Goal: Task Accomplishment & Management: Manage account settings

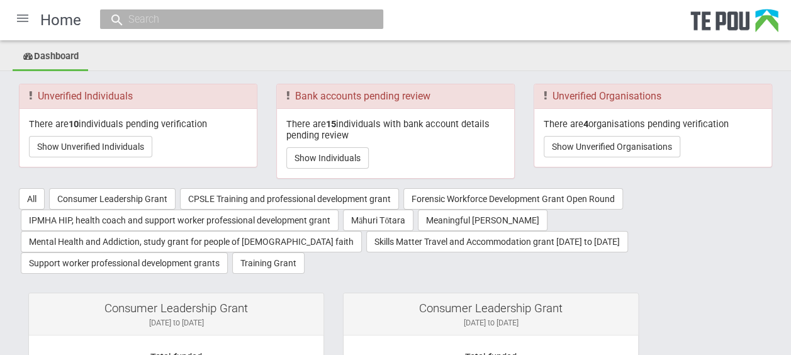
click at [28, 19] on div at bounding box center [23, 18] width 30 height 30
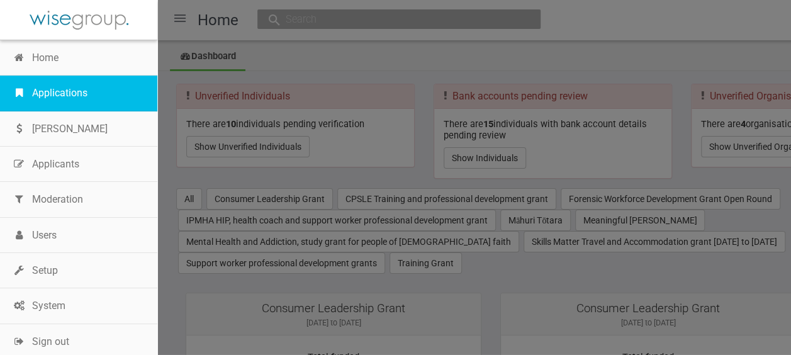
click at [74, 86] on link "Applications" at bounding box center [78, 92] width 157 height 35
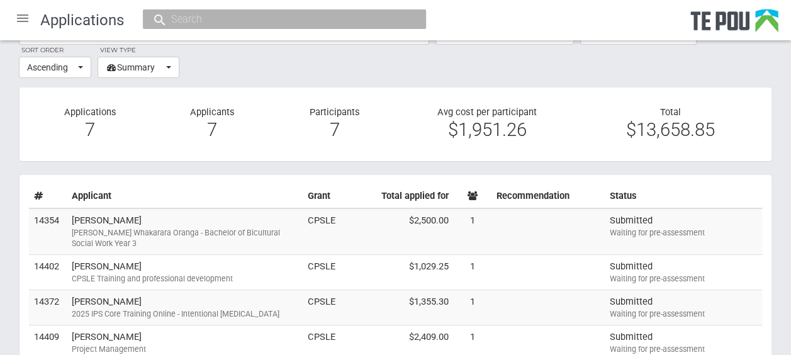
scroll to position [45, 0]
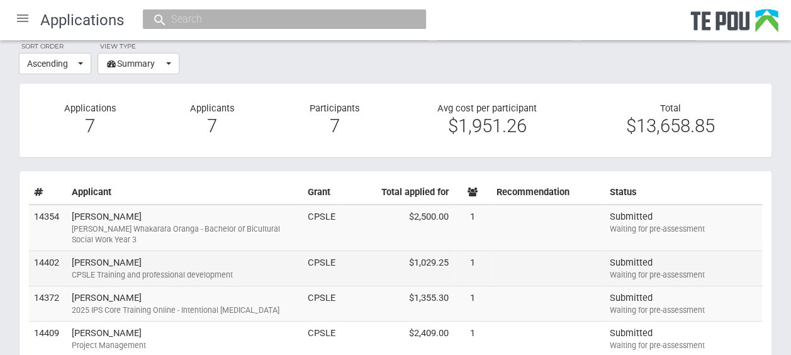
click at [295, 259] on td "Paul Clements CPSLE Training and professional development" at bounding box center [185, 268] width 236 height 35
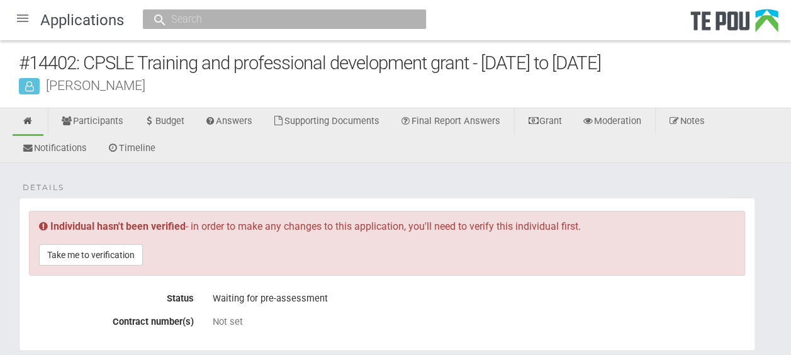
click at [23, 21] on div at bounding box center [23, 18] width 30 height 30
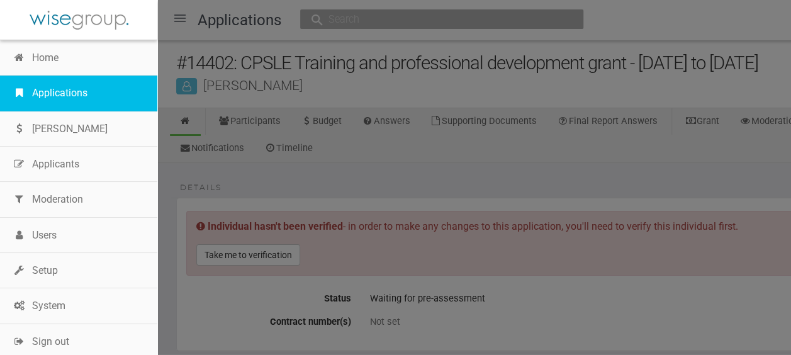
click at [60, 86] on link "Applications" at bounding box center [78, 92] width 157 height 35
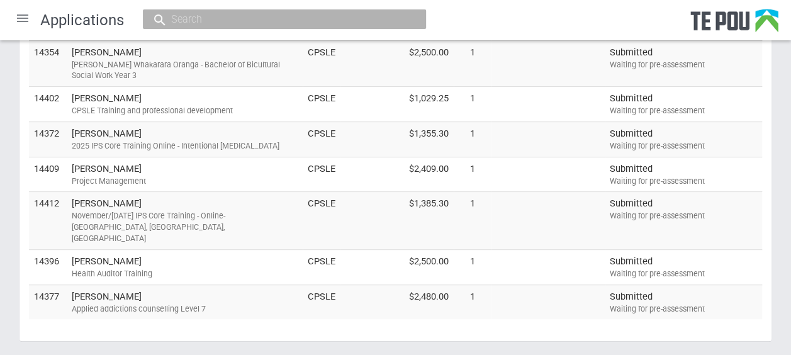
scroll to position [210, 0]
click at [238, 302] on div "Applied addictions counselling Level 7" at bounding box center [185, 307] width 226 height 11
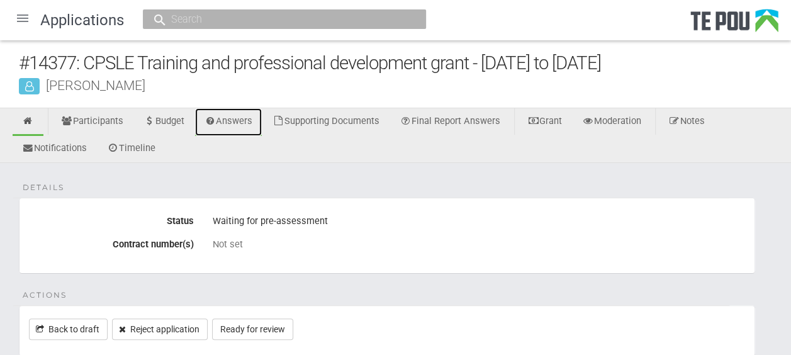
click at [238, 120] on link "Answers" at bounding box center [228, 122] width 67 height 28
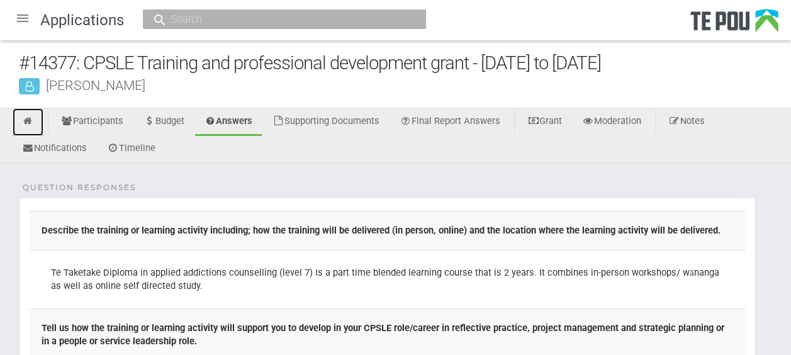
click at [33, 120] on icon at bounding box center [28, 120] width 12 height 9
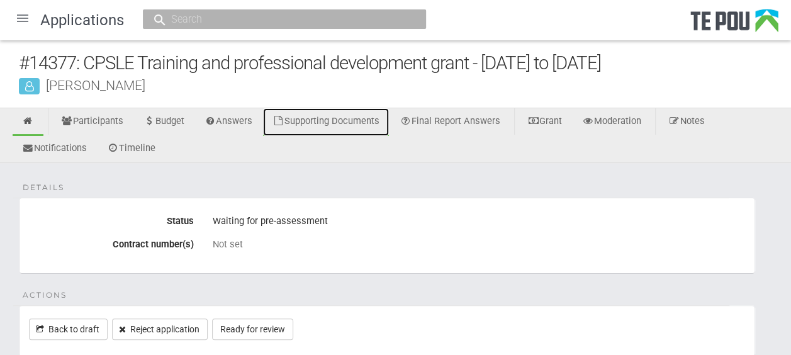
click at [368, 120] on link "Supporting Documents" at bounding box center [326, 122] width 126 height 28
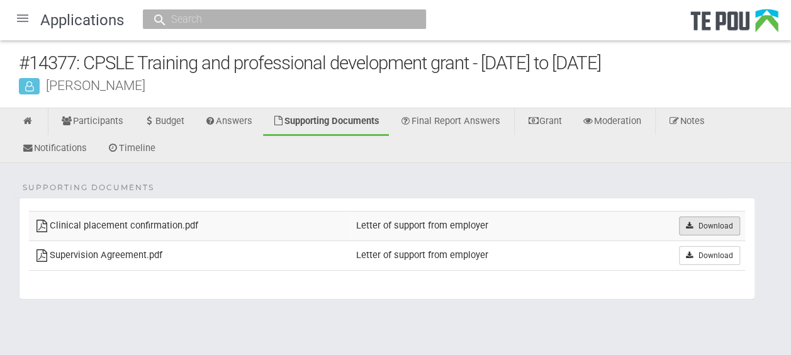
click at [691, 224] on icon at bounding box center [688, 226] width 9 height 8
click at [691, 252] on icon at bounding box center [688, 256] width 9 height 8
click at [35, 121] on link at bounding box center [28, 122] width 31 height 28
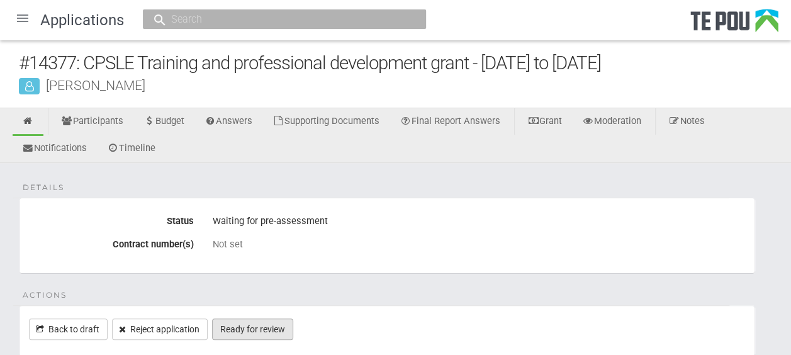
click at [267, 326] on link "Ready for review" at bounding box center [252, 328] width 81 height 21
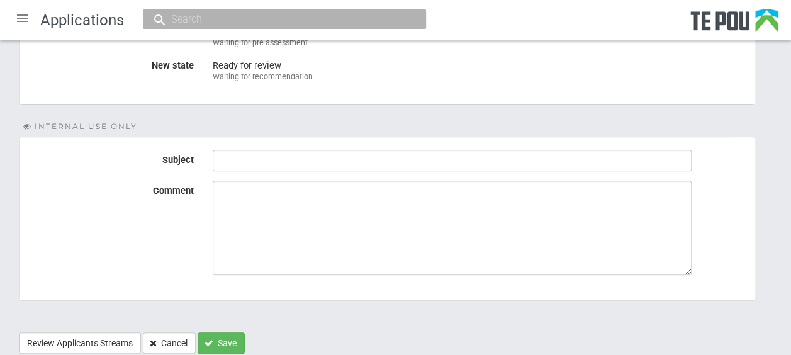
scroll to position [194, 0]
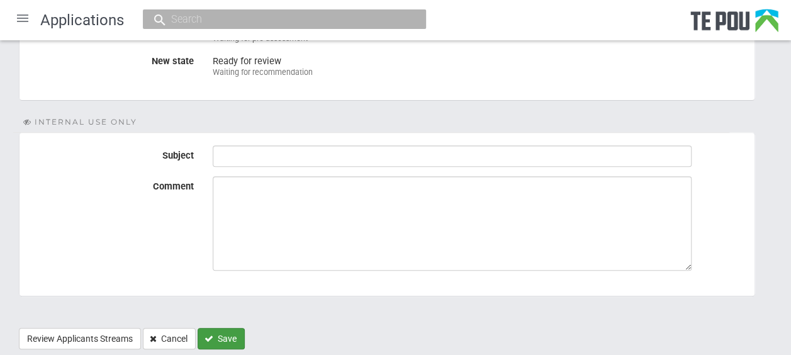
click at [233, 336] on button "Save" at bounding box center [221, 338] width 47 height 21
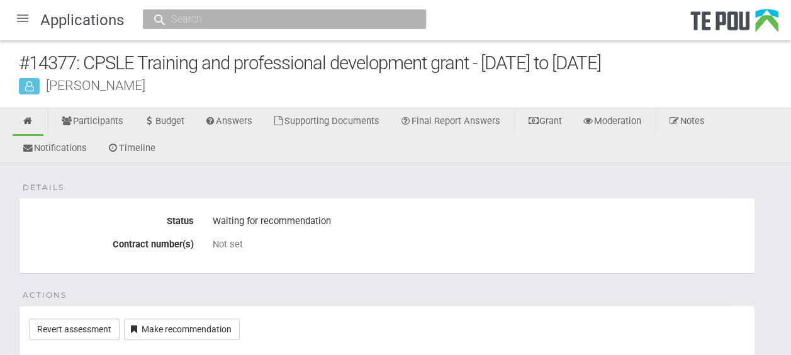
click at [27, 18] on div at bounding box center [23, 18] width 30 height 30
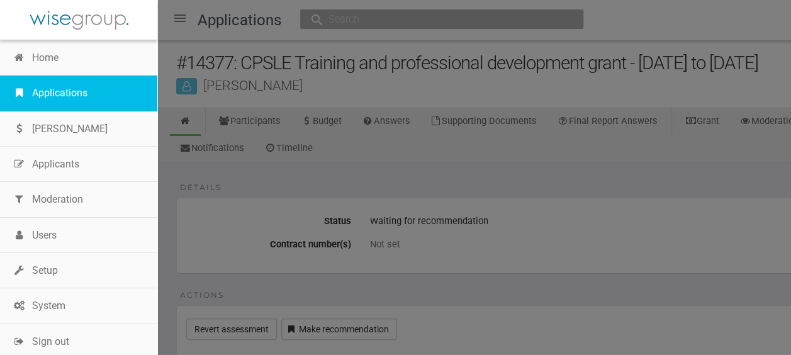
click at [57, 86] on link "Applications" at bounding box center [78, 92] width 157 height 35
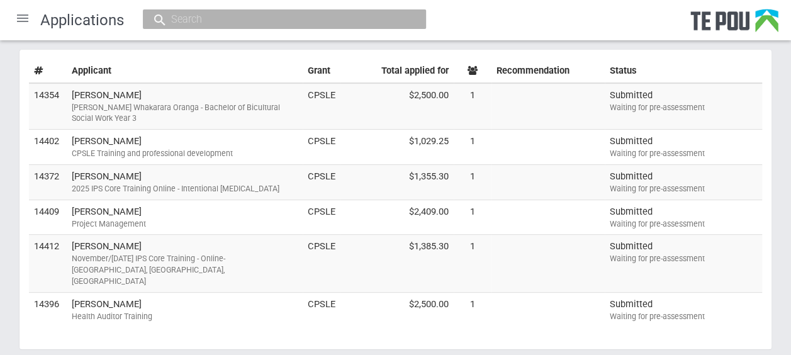
scroll to position [167, 0]
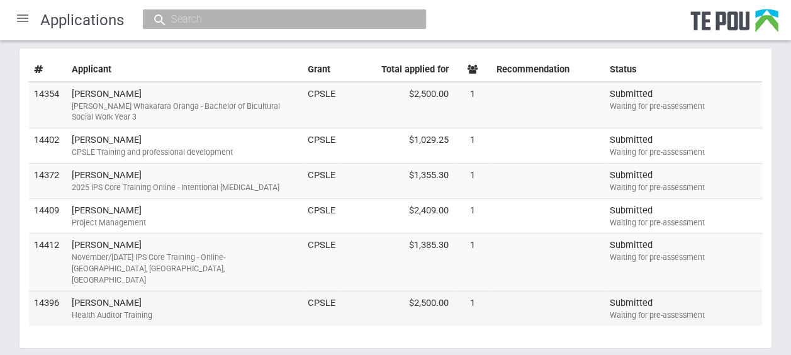
click at [253, 291] on td "Janice McGill Health Auditor Training" at bounding box center [185, 308] width 236 height 35
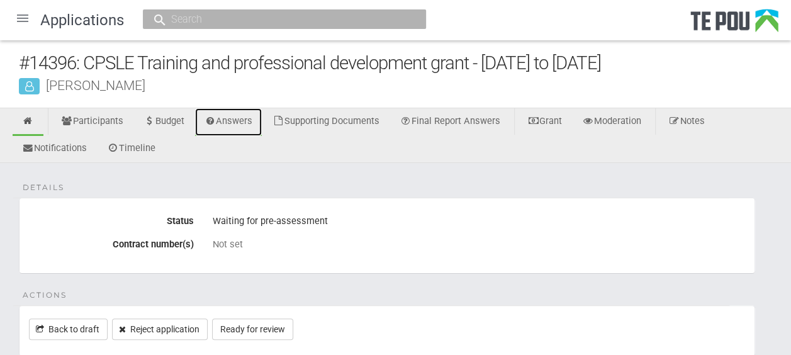
click at [248, 129] on link "Answers" at bounding box center [228, 122] width 67 height 28
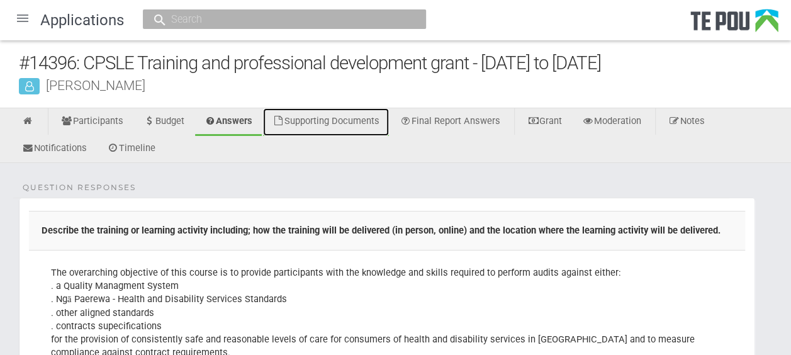
click at [375, 121] on link "Supporting Documents" at bounding box center [326, 122] width 126 height 28
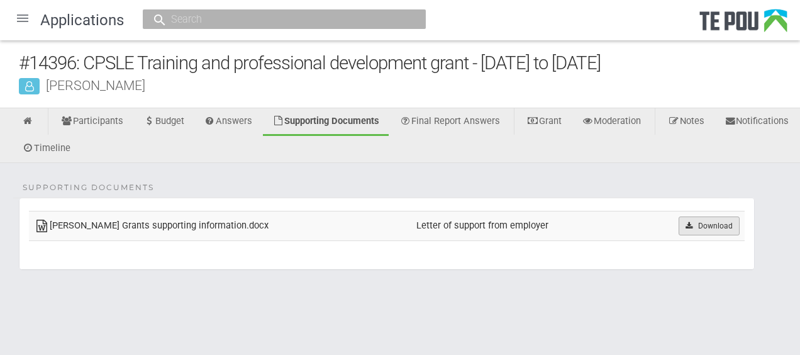
click at [693, 226] on link "Download" at bounding box center [709, 225] width 61 height 19
click at [521, 294] on div "Supporting Documents Te Pou Grants supporting information.docx Letter of suppor…" at bounding box center [400, 238] width 800 height 151
click at [35, 126] on link at bounding box center [28, 122] width 31 height 28
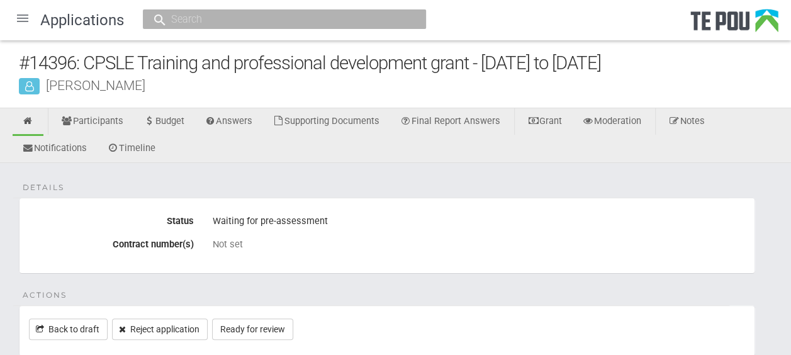
click at [25, 23] on div at bounding box center [23, 18] width 30 height 30
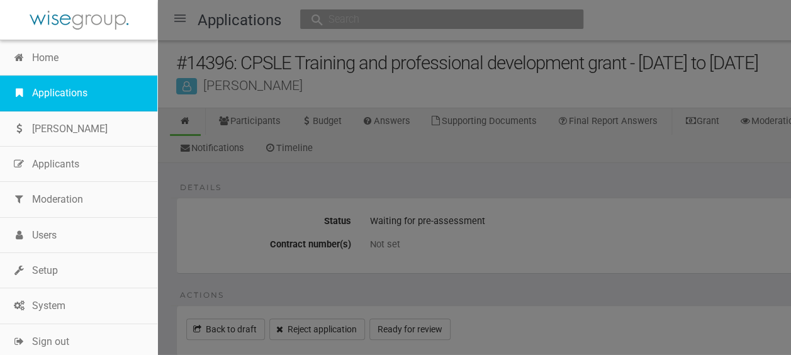
click at [68, 92] on link "Applications" at bounding box center [78, 92] width 157 height 35
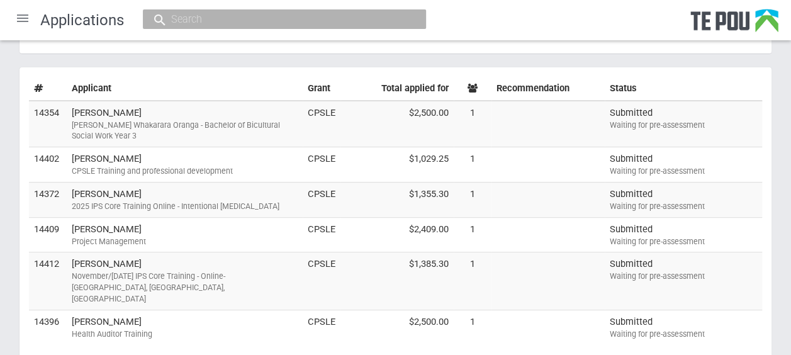
scroll to position [150, 0]
click at [209, 263] on td "Daniel Goodwin November/December 2025 IPS Core Training - Online- USA, Australi…" at bounding box center [185, 279] width 236 height 57
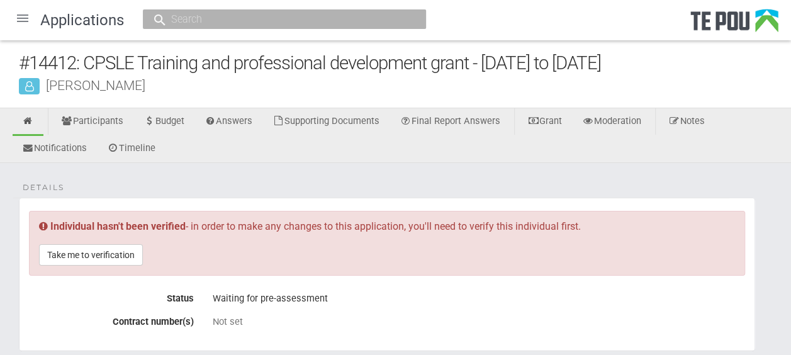
click at [23, 19] on div at bounding box center [23, 18] width 30 height 30
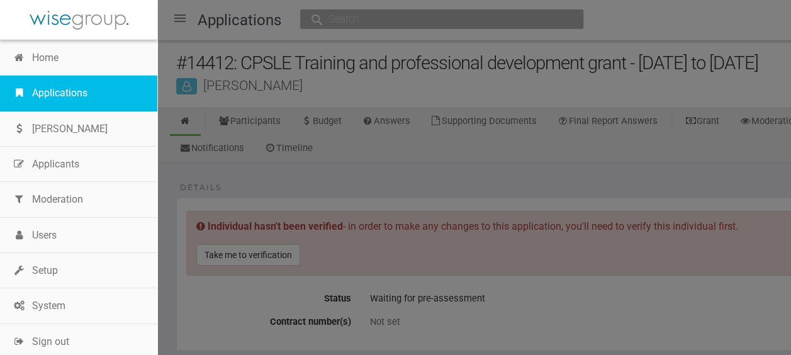
click at [46, 91] on link "Applications" at bounding box center [78, 92] width 157 height 35
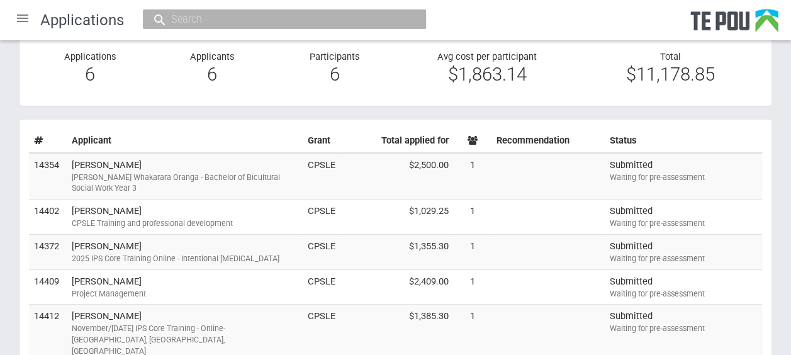
scroll to position [97, 0]
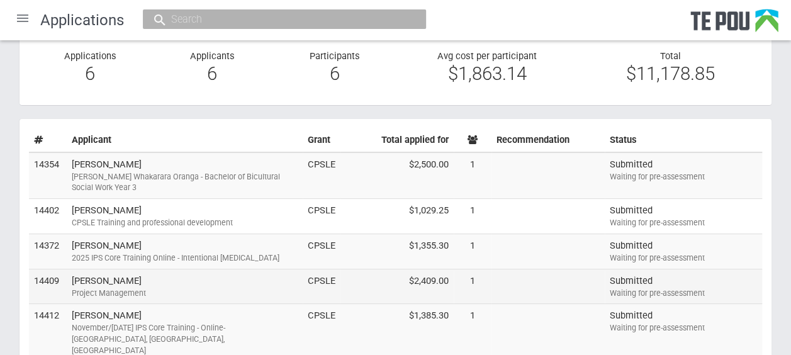
click at [250, 282] on td "Michelle Lei Project Management" at bounding box center [185, 286] width 236 height 35
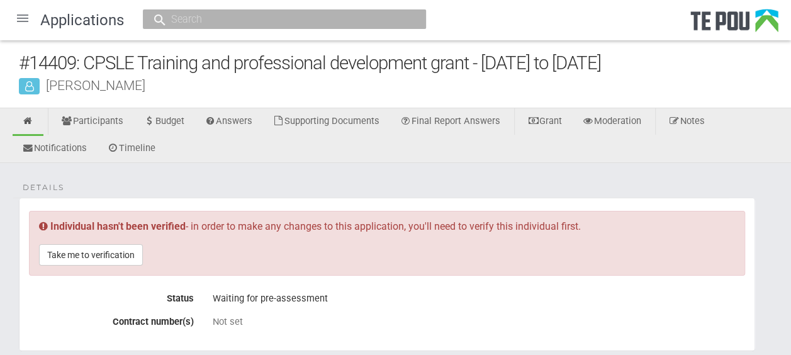
click at [26, 18] on div at bounding box center [23, 18] width 30 height 30
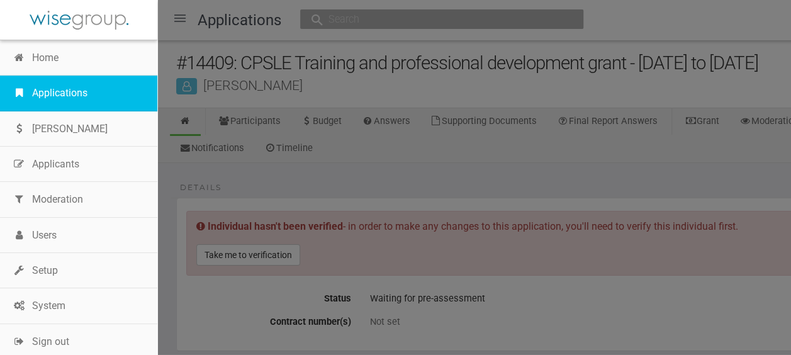
click at [56, 86] on link "Applications" at bounding box center [78, 92] width 157 height 35
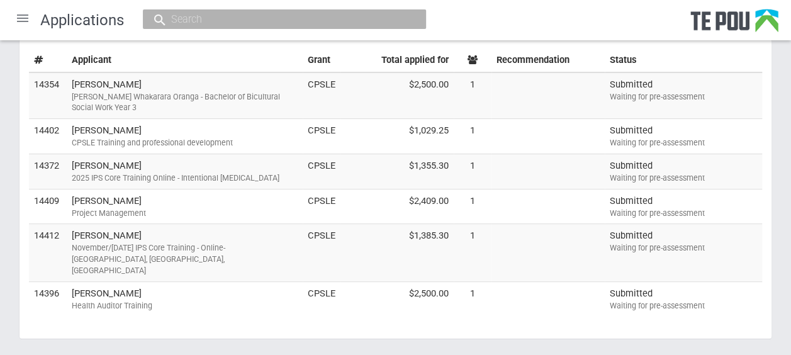
scroll to position [178, 0]
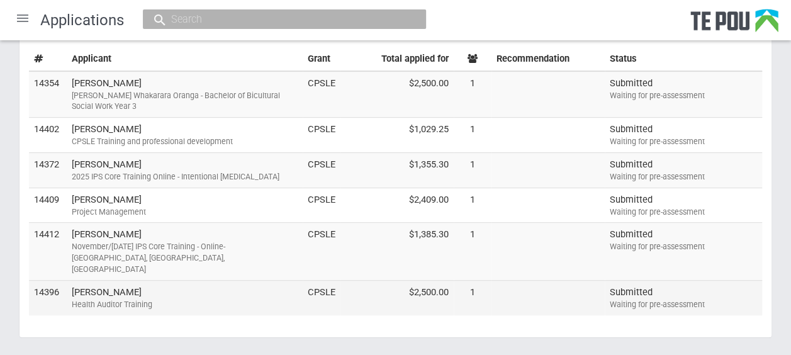
click at [170, 280] on td "Janice McGill Health Auditor Training" at bounding box center [185, 297] width 236 height 35
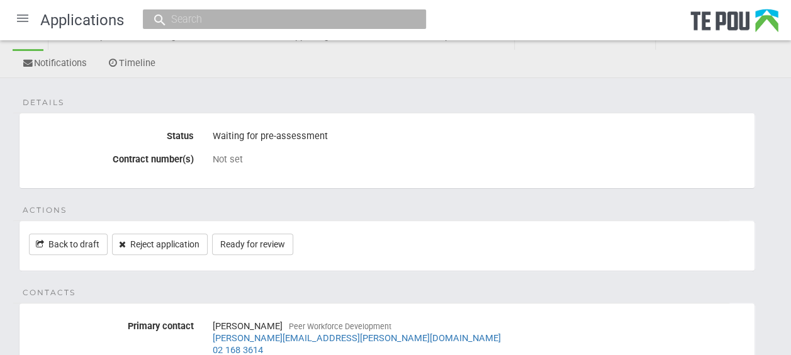
scroll to position [93, 0]
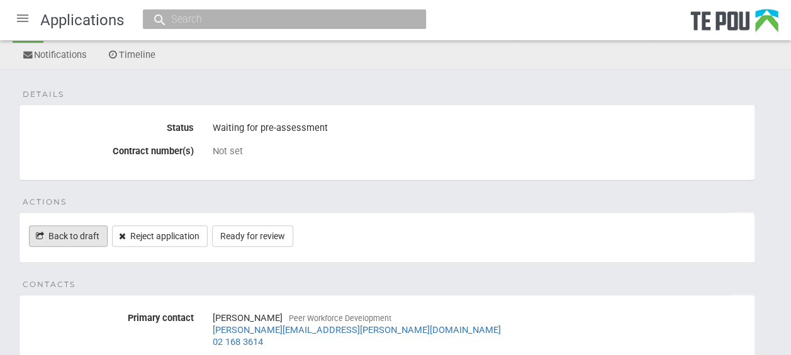
click at [81, 229] on link "Back to draft" at bounding box center [68, 235] width 79 height 21
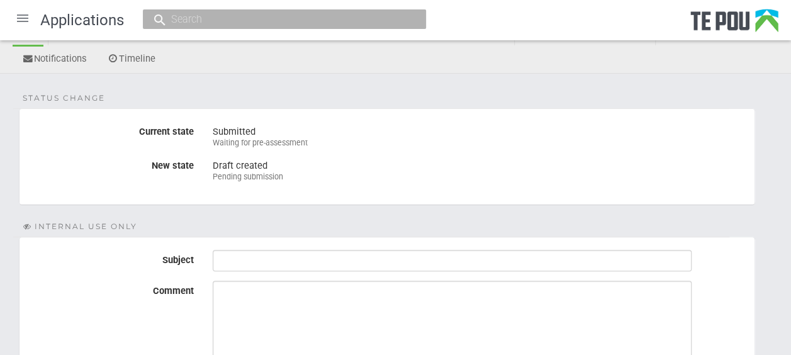
scroll to position [92, 0]
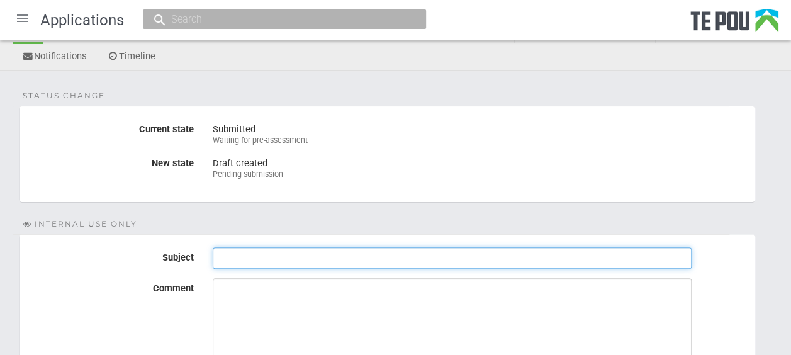
click at [268, 253] on input "Subject" at bounding box center [452, 257] width 479 height 21
type input "Attach support letter"
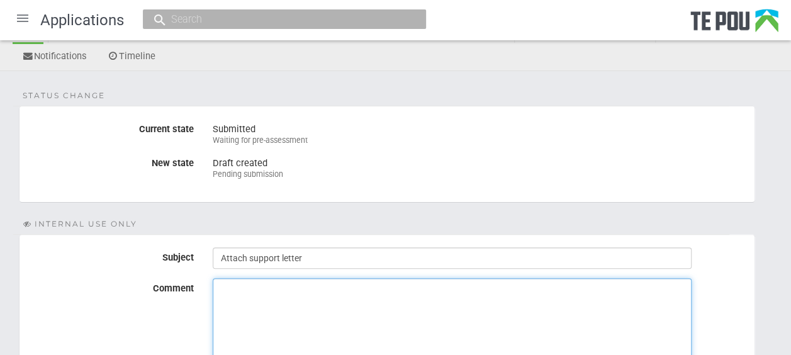
click at [256, 291] on textarea "Comment" at bounding box center [452, 325] width 479 height 94
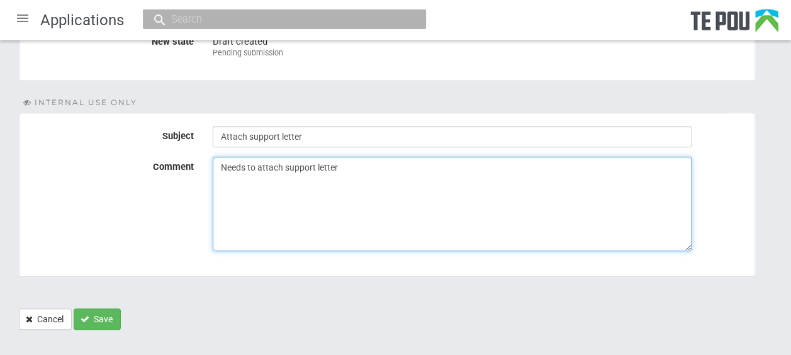
scroll to position [214, 0]
type textarea "Needs to attach support letter"
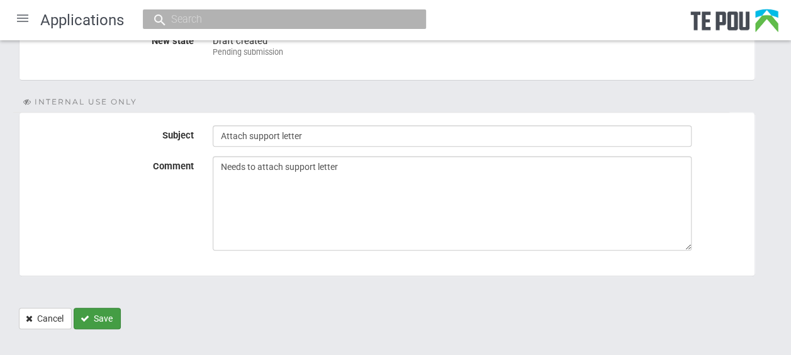
click at [103, 312] on button "Save" at bounding box center [97, 318] width 47 height 21
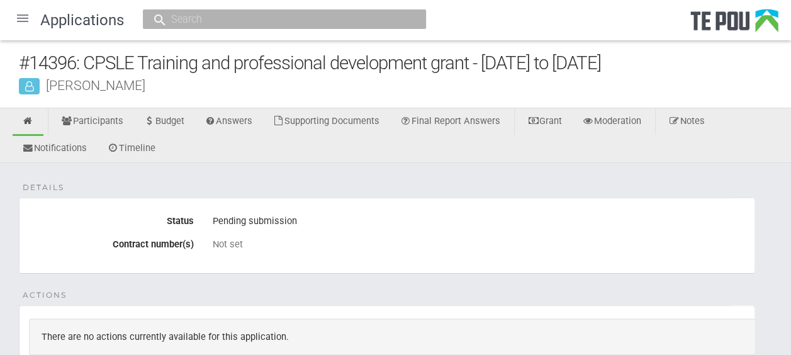
click at [26, 20] on div at bounding box center [23, 18] width 30 height 30
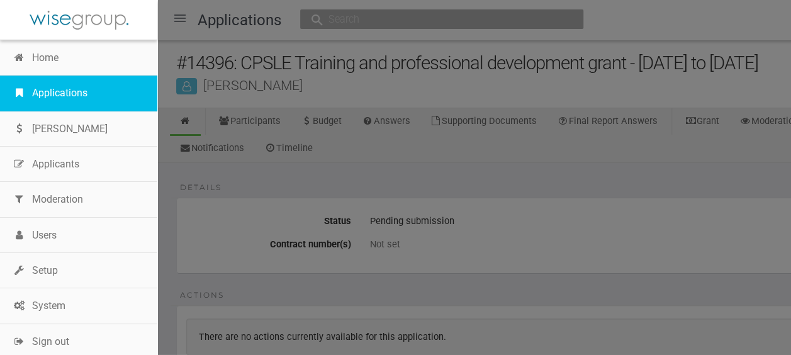
click at [60, 90] on link "Applications" at bounding box center [78, 92] width 157 height 35
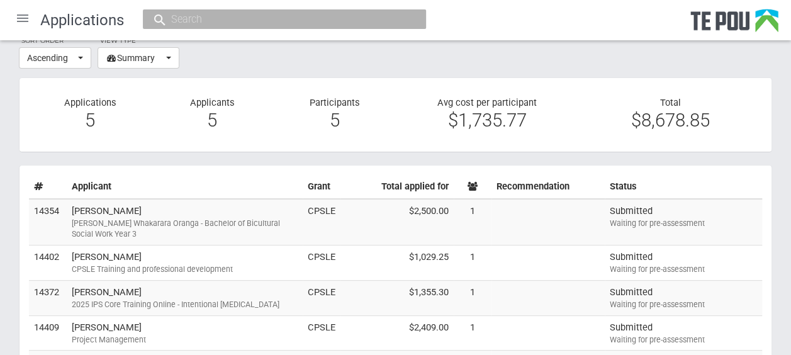
scroll to position [64, 0]
